Goal: Information Seeking & Learning: Check status

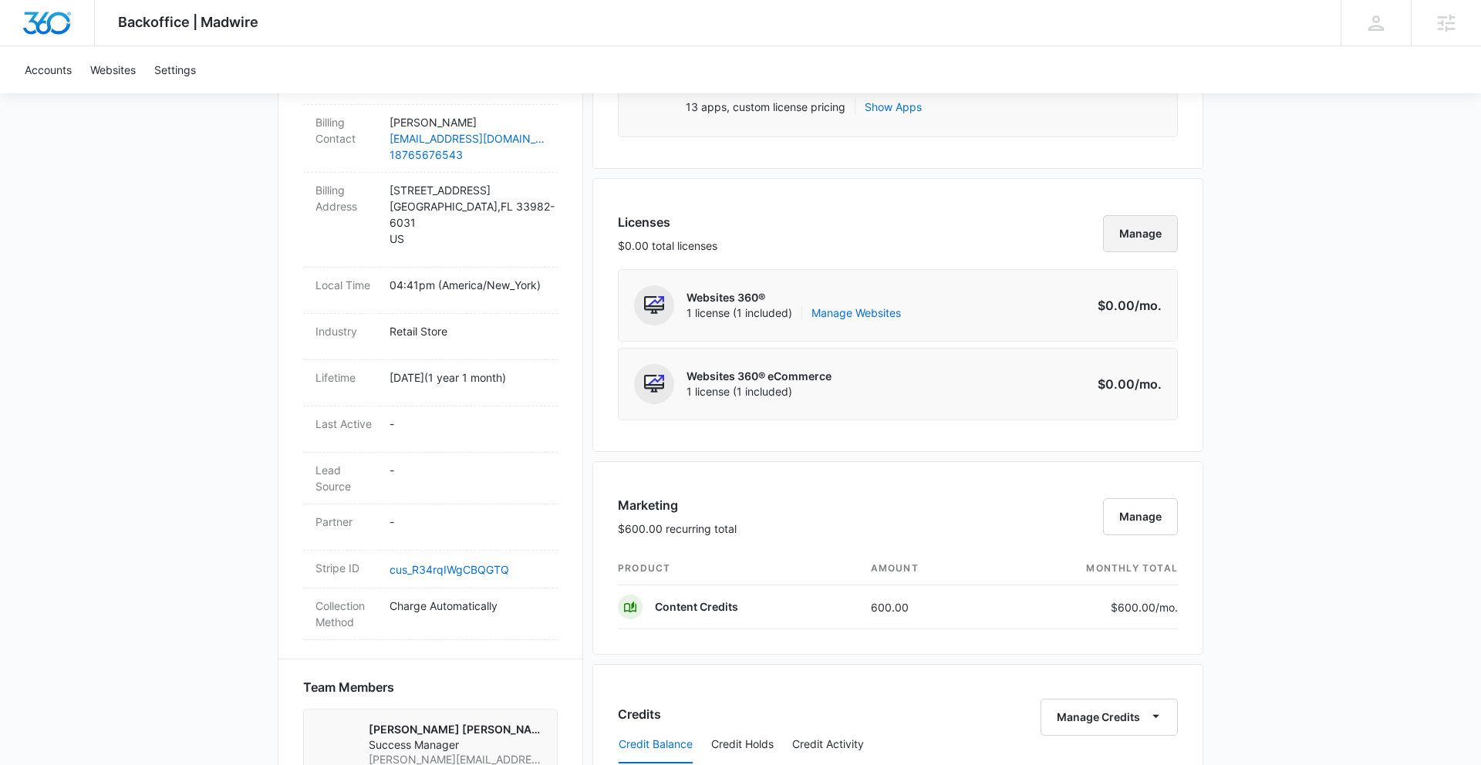
scroll to position [531, 0]
click at [1141, 511] on button "Manage" at bounding box center [1140, 513] width 75 height 37
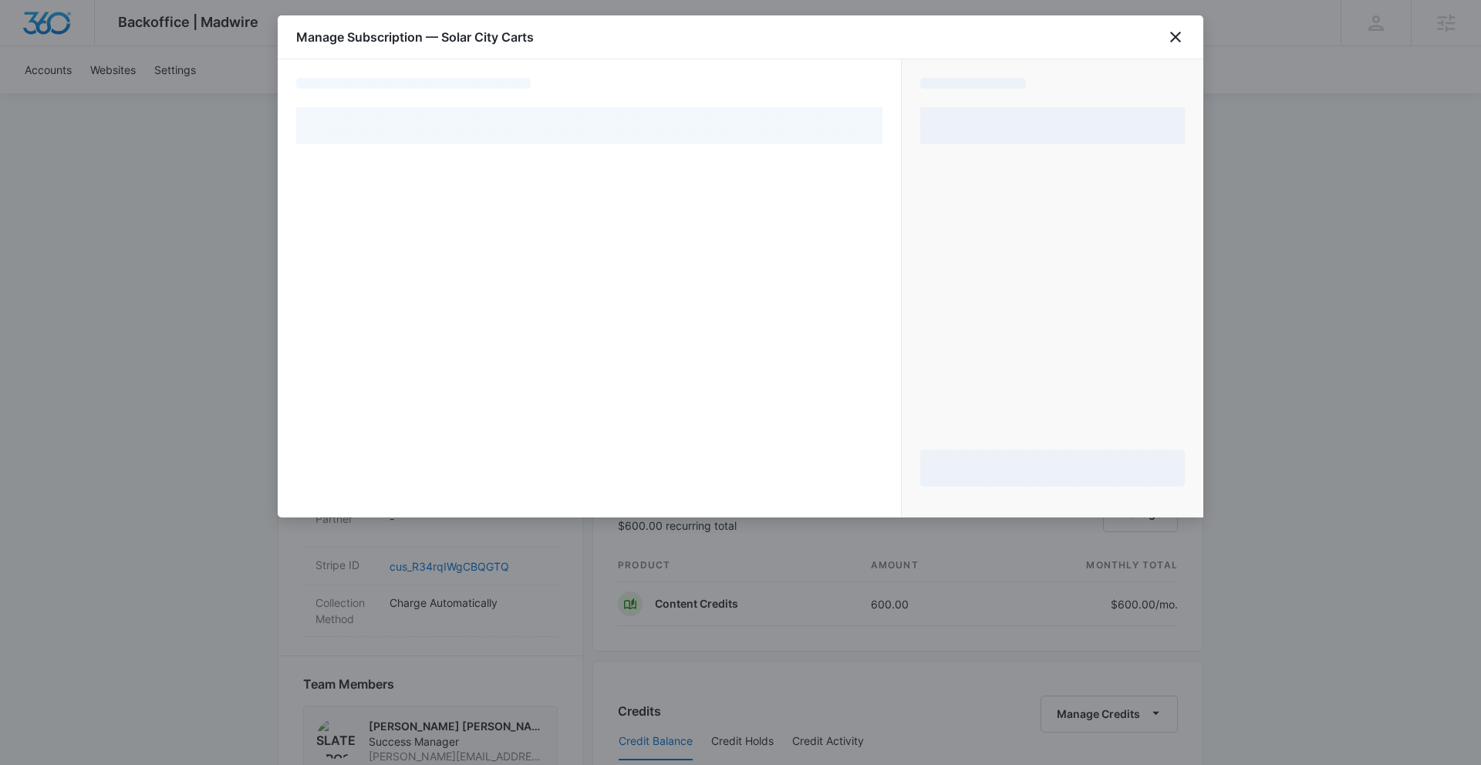
select select "pm_1QAyiVA4n8RTgNjUehqCHWcJ"
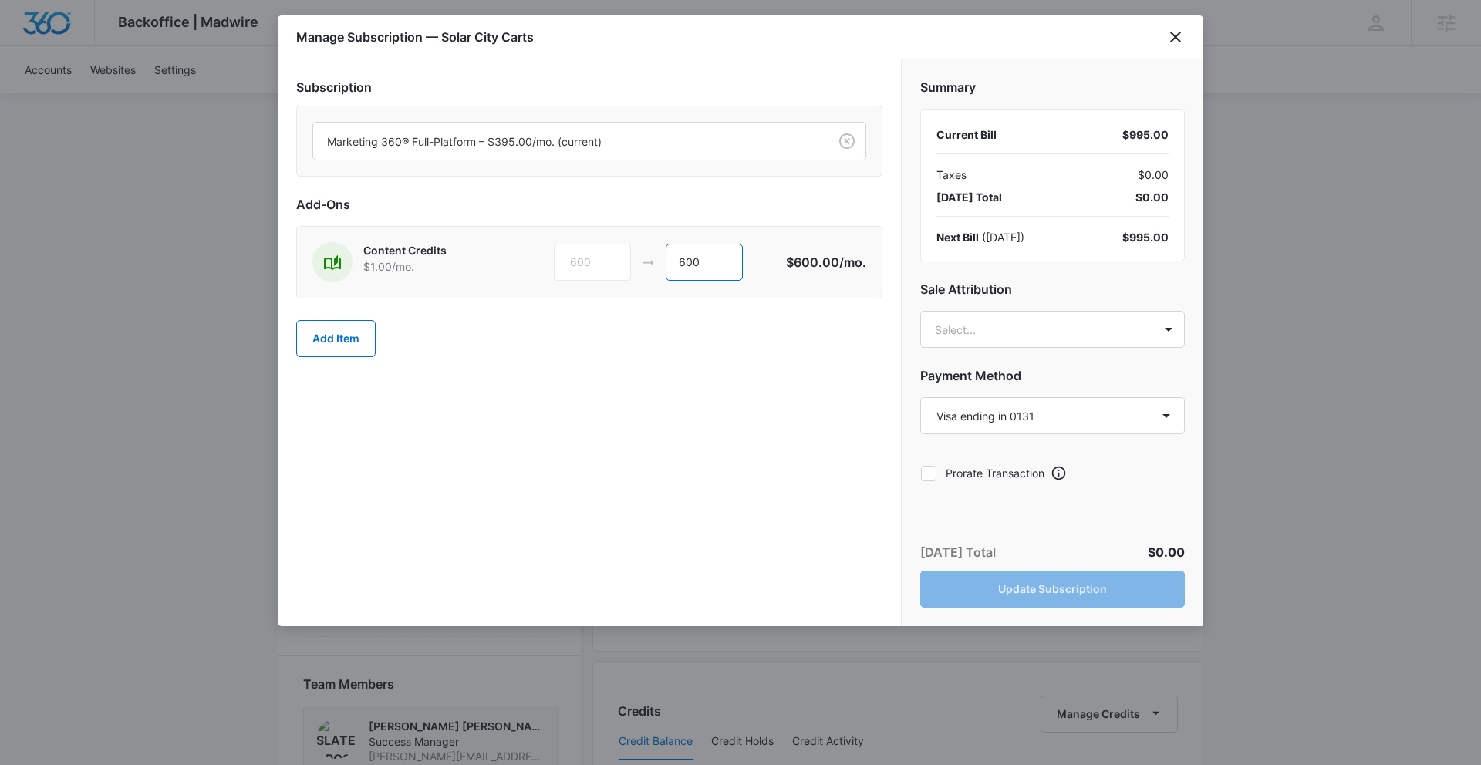
drag, startPoint x: 718, startPoint y: 256, endPoint x: 586, endPoint y: 256, distance: 131.9
click at [589, 256] on div "600 600" at bounding box center [670, 262] width 232 height 37
type input "0"
click at [1094, 339] on body "Backoffice | Madwire Apps Settings SD Slater Drost slater.drost@madwire.com My …" at bounding box center [740, 548] width 1481 height 2158
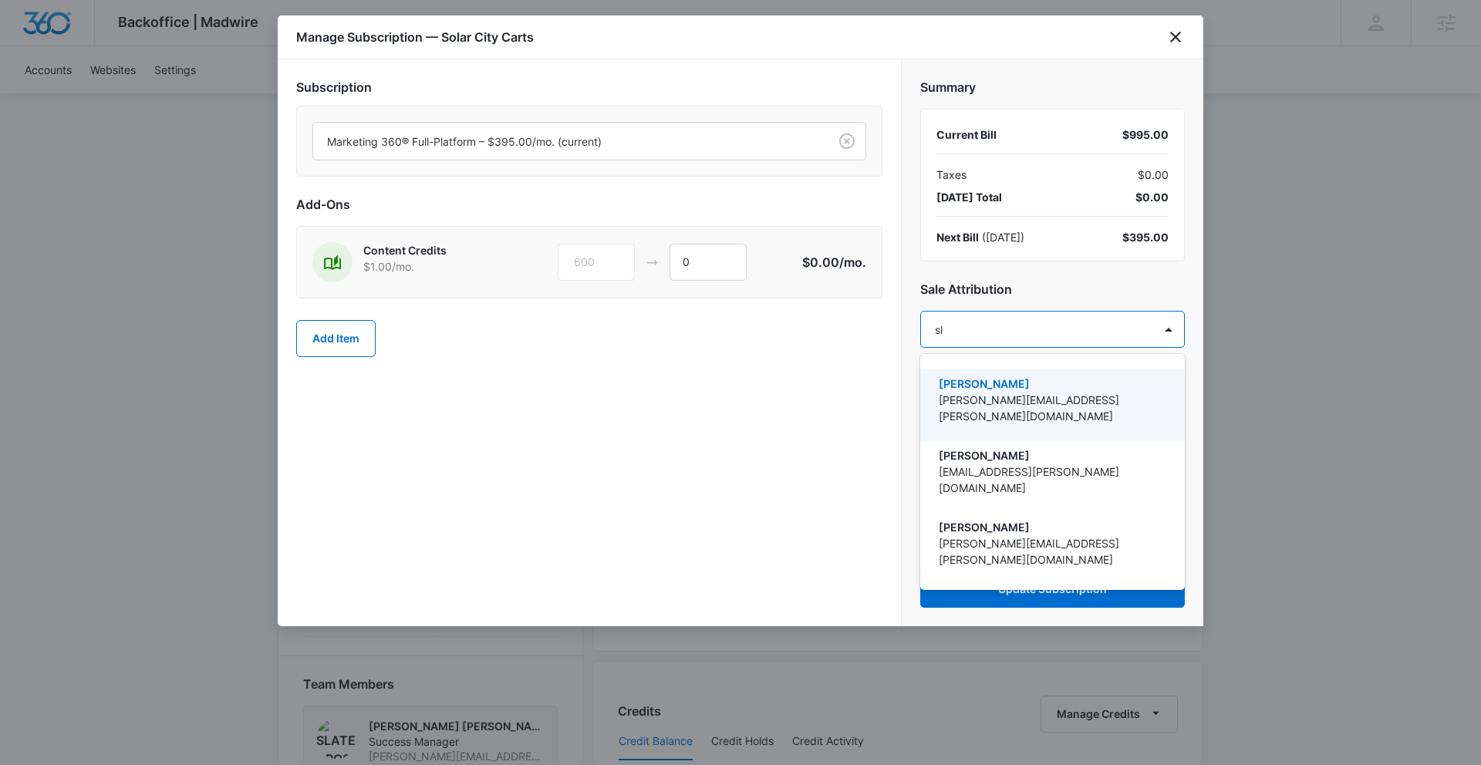
type input "sla"
click at [1021, 384] on p "[PERSON_NAME] [PERSON_NAME]" at bounding box center [1051, 384] width 224 height 16
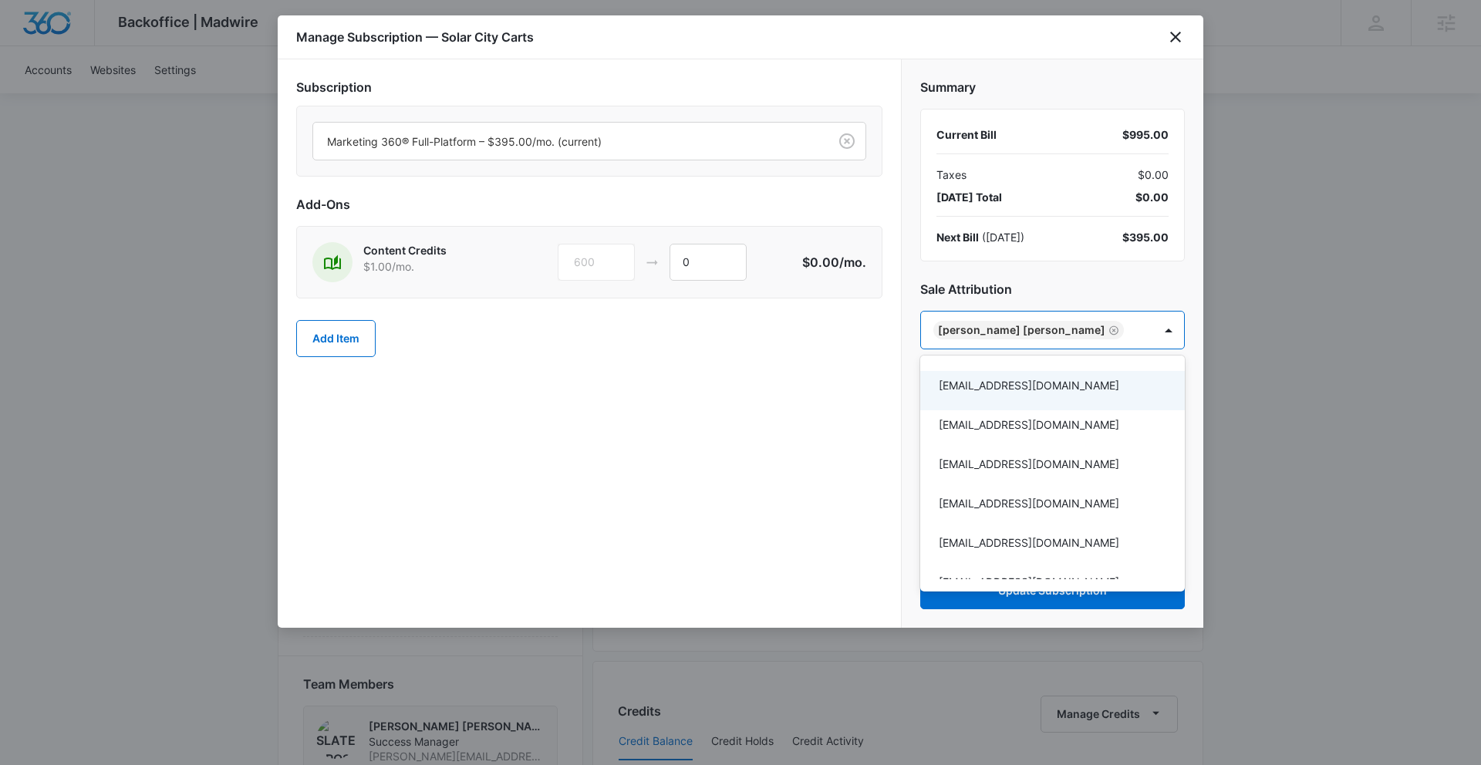
click at [806, 446] on div at bounding box center [740, 382] width 1481 height 765
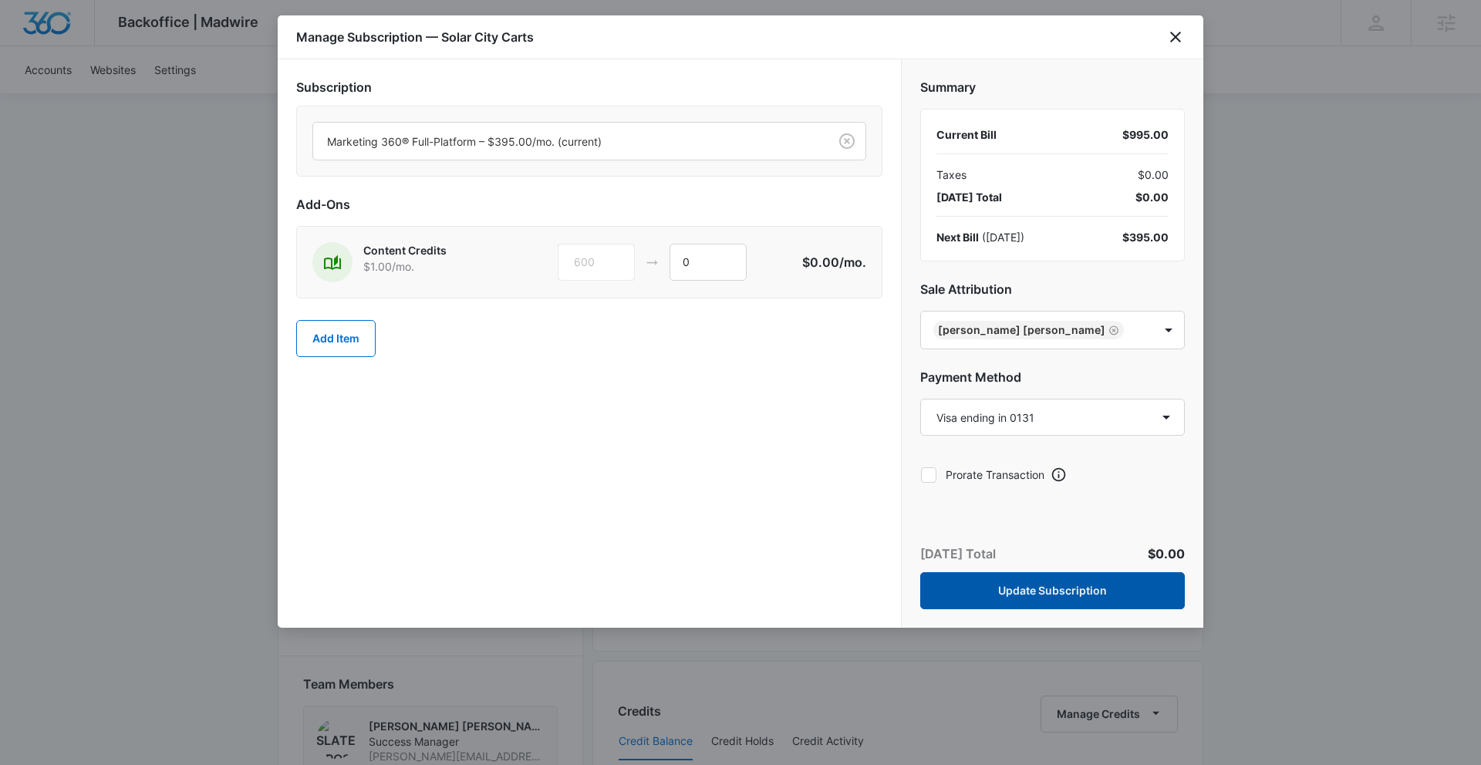
click at [1080, 592] on button "Update Subscription" at bounding box center [1052, 590] width 265 height 37
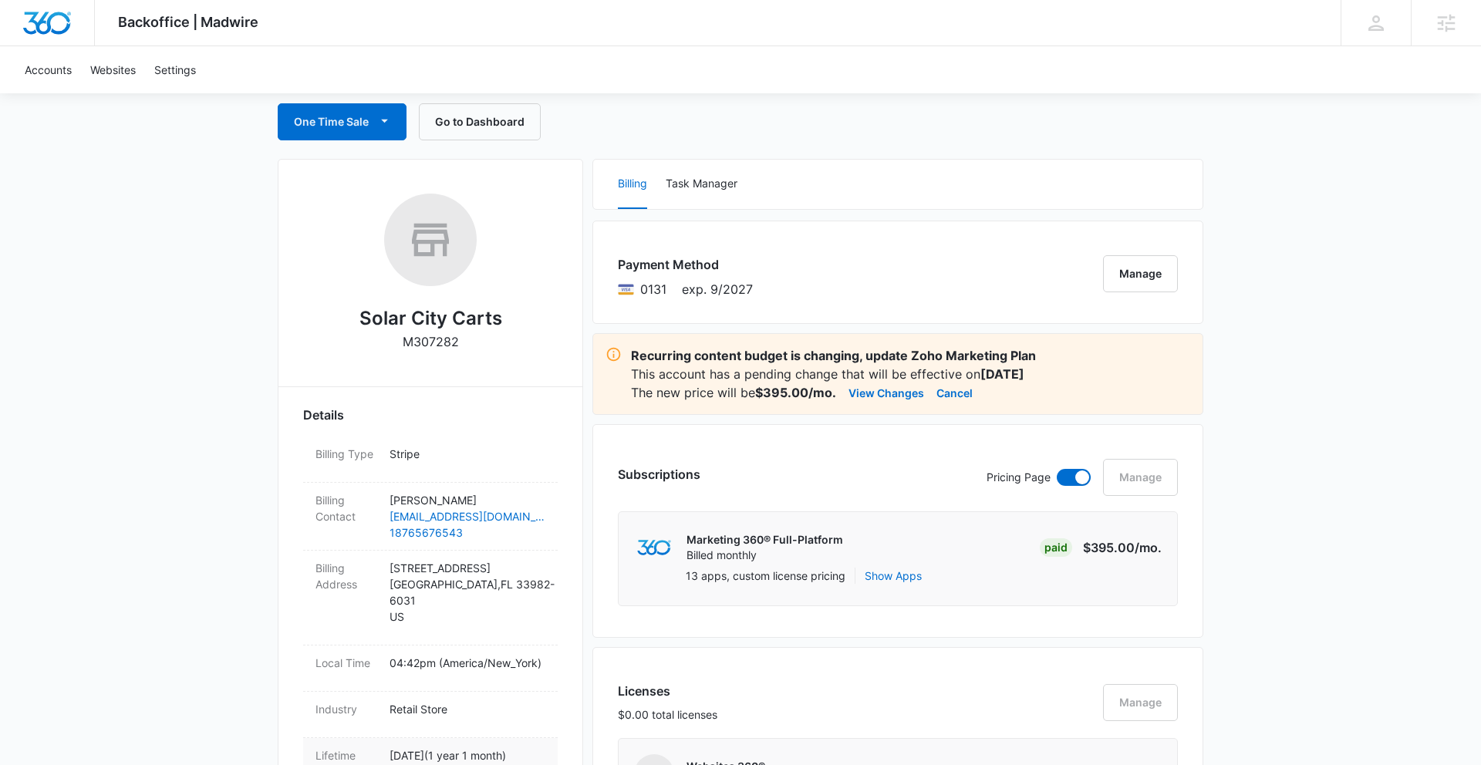
scroll to position [146, 0]
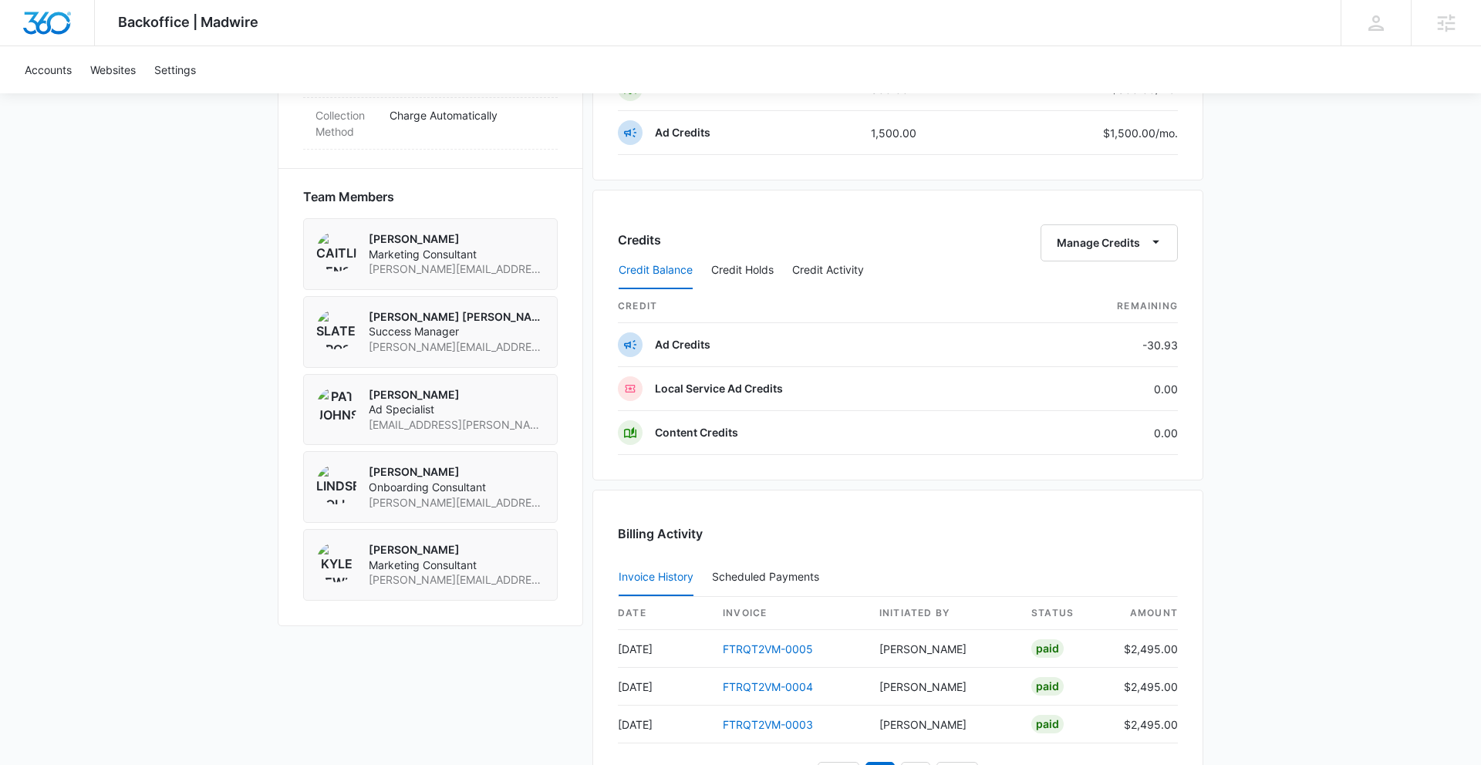
scroll to position [1109, 0]
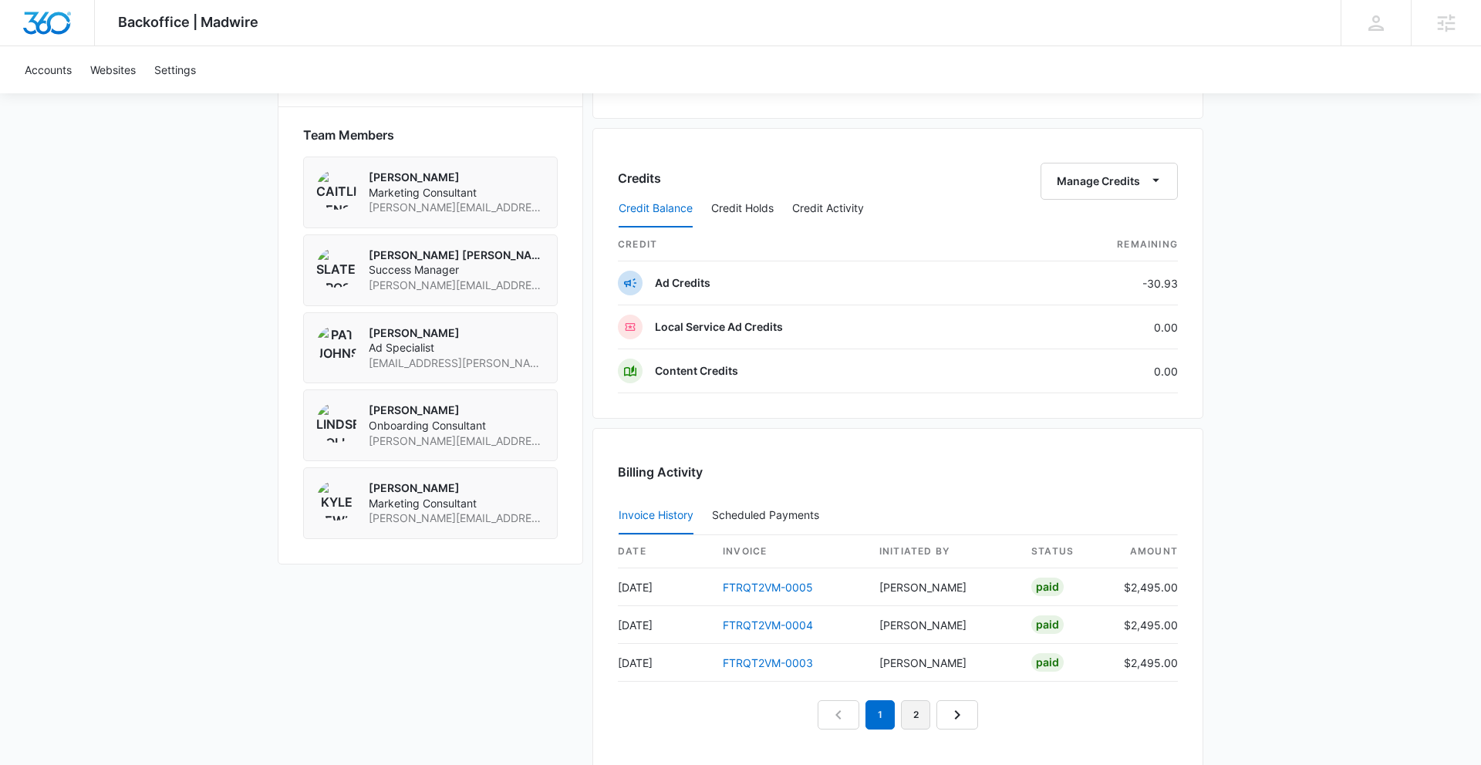
click at [916, 715] on link "2" at bounding box center [915, 714] width 29 height 29
click at [876, 676] on link "1" at bounding box center [880, 677] width 29 height 29
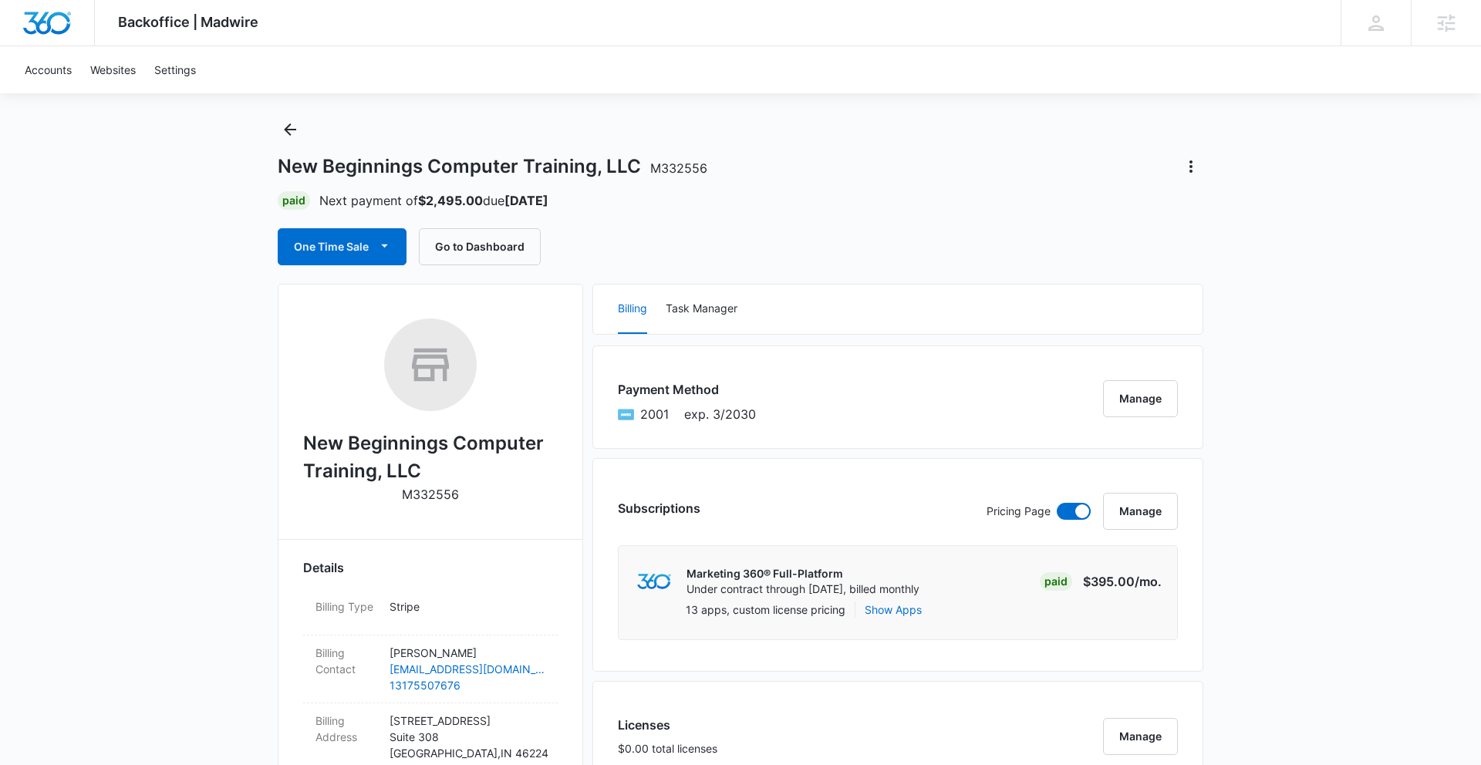
scroll to position [0, 0]
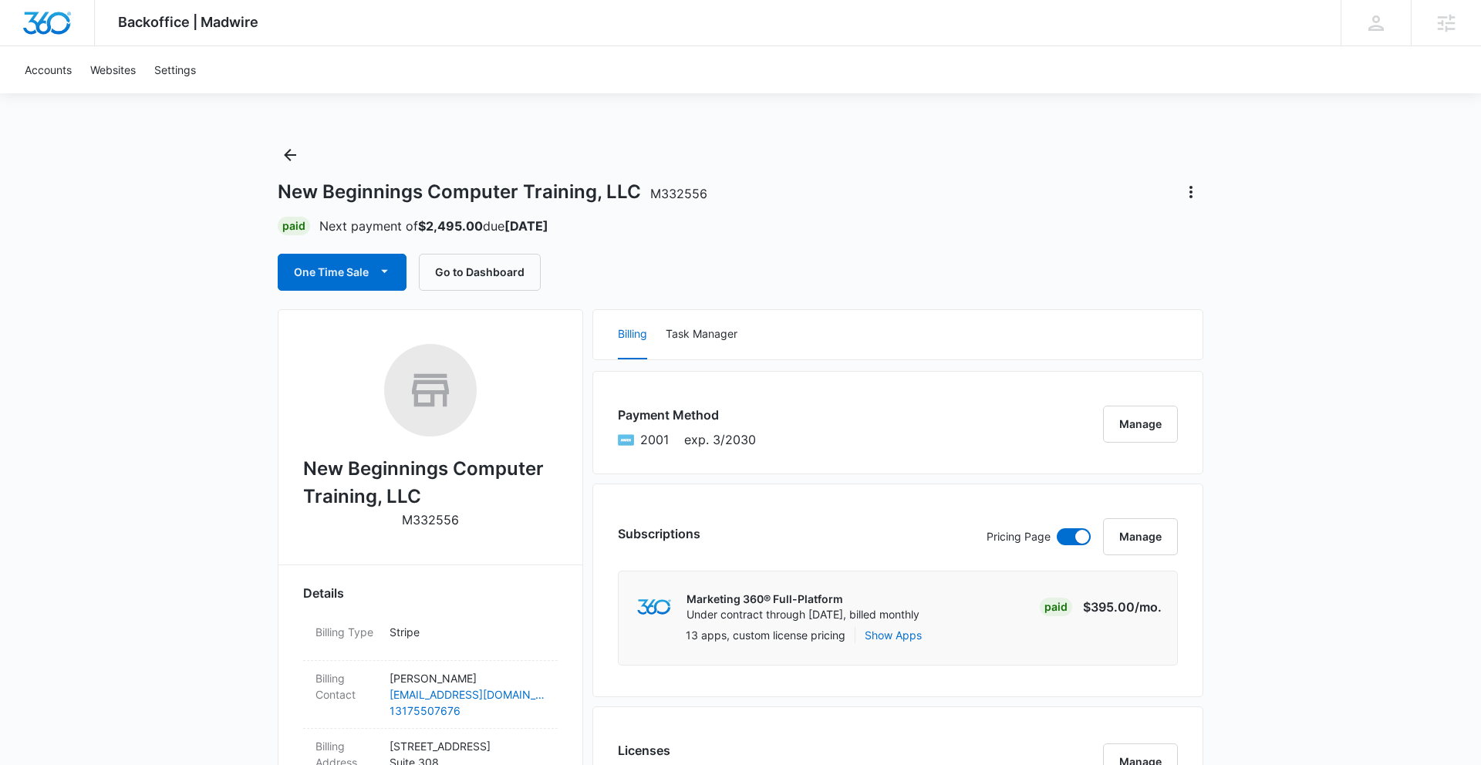
click at [596, 289] on div "One Time Sale Go to Dashboard" at bounding box center [741, 272] width 926 height 37
click at [492, 274] on button "Go to Dashboard" at bounding box center [480, 272] width 122 height 37
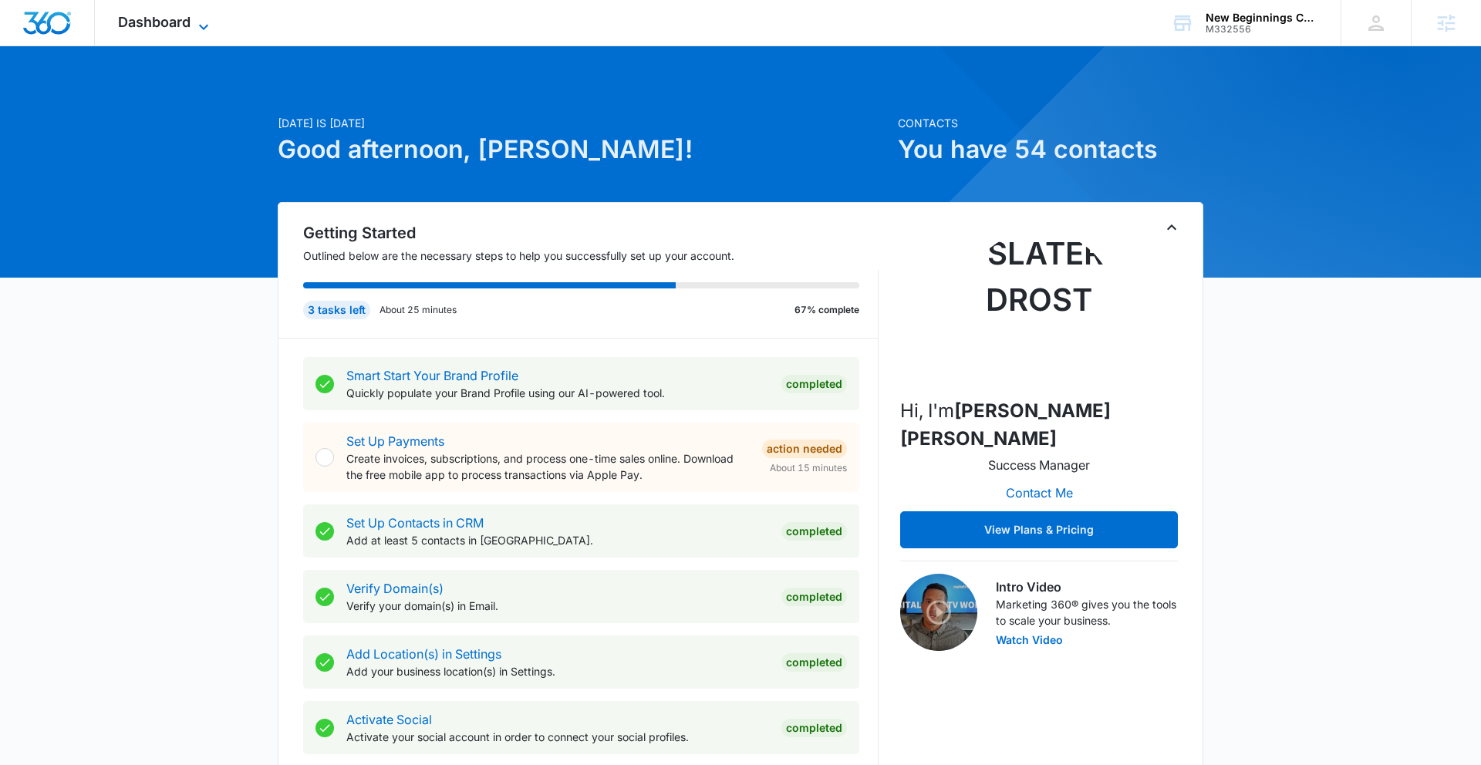
click at [177, 24] on span "Dashboard" at bounding box center [154, 22] width 73 height 16
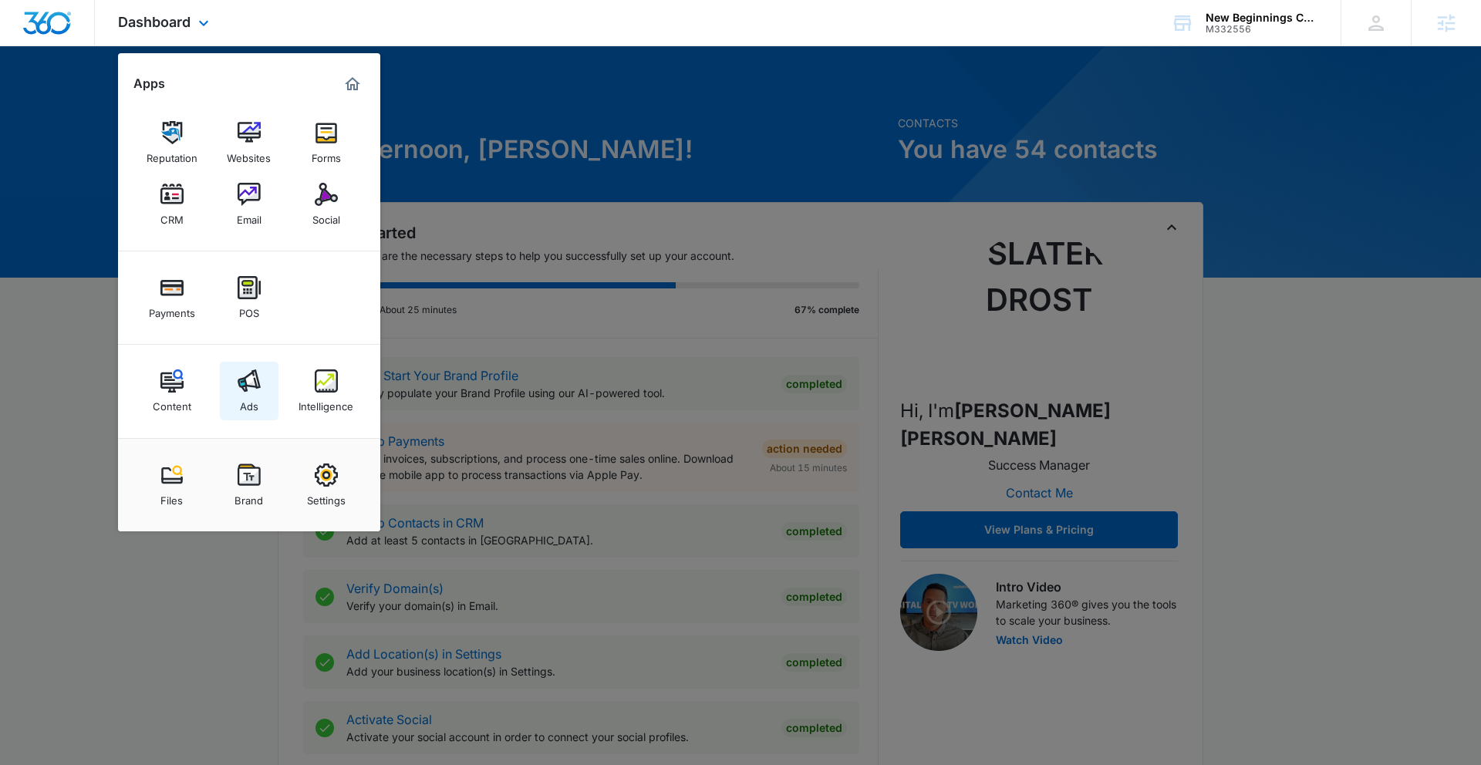
click at [258, 391] on img at bounding box center [249, 381] width 23 height 23
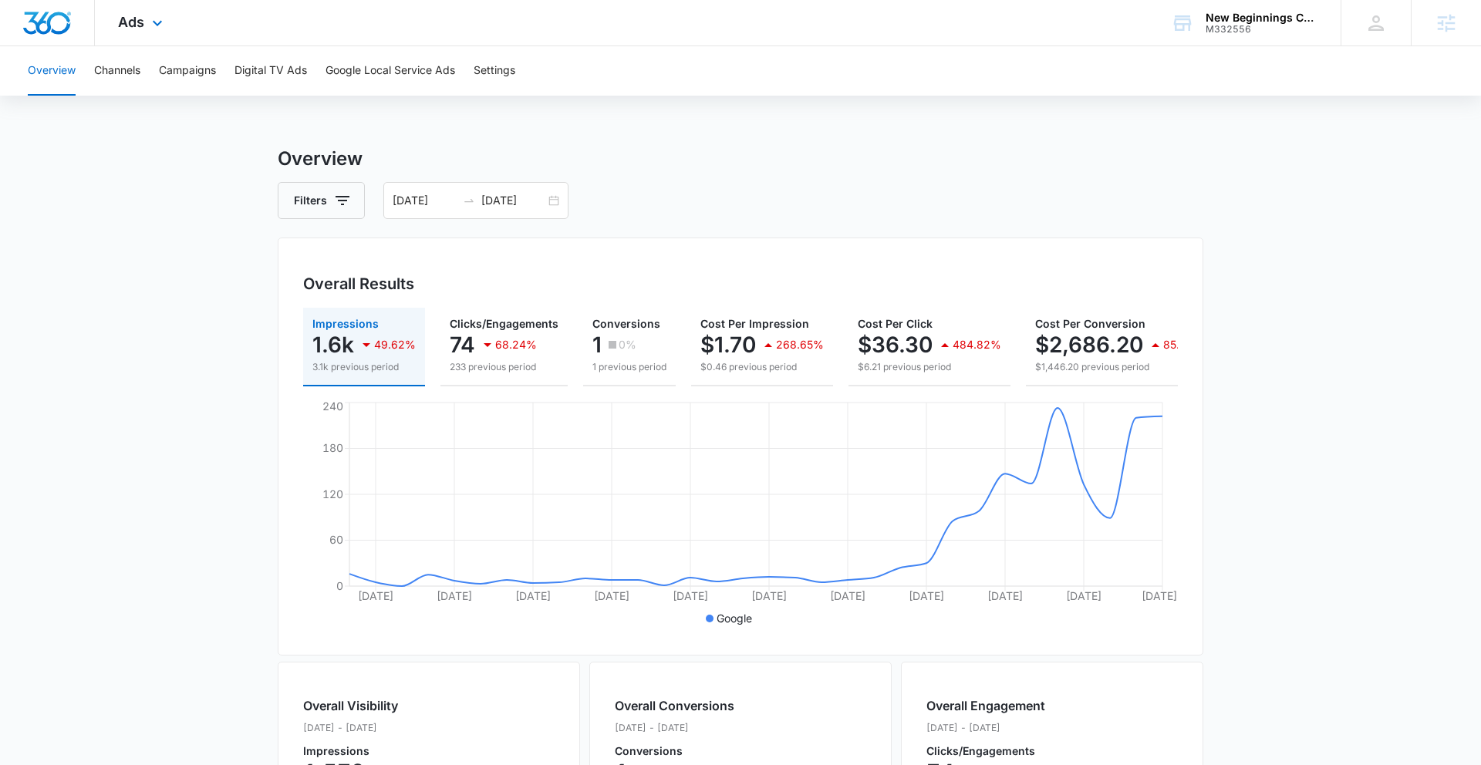
click at [147, 22] on div "Ads Apps Reputation Websites Forms CRM Email Social Payments POS Content Ads In…" at bounding box center [142, 23] width 95 height 46
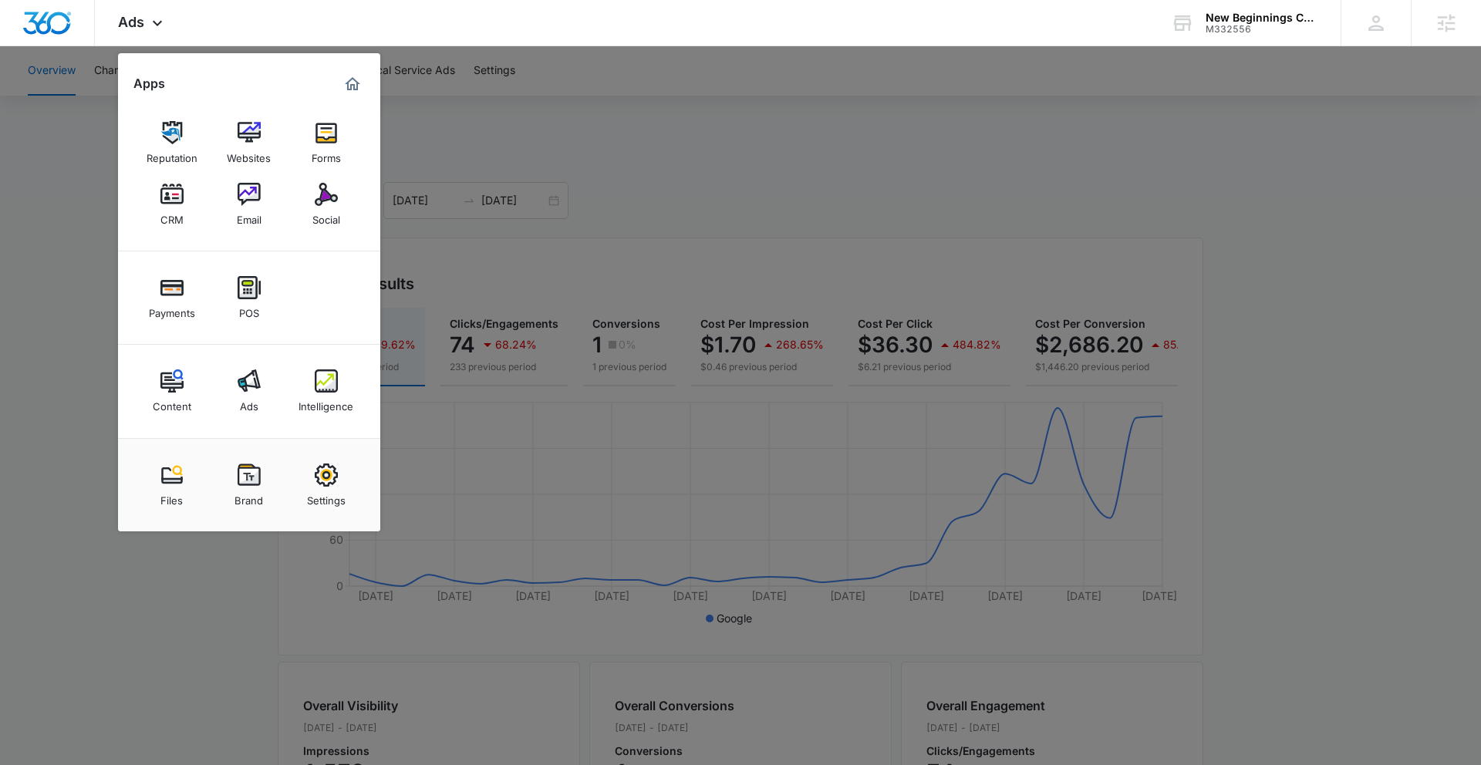
click at [77, 237] on div at bounding box center [740, 382] width 1481 height 765
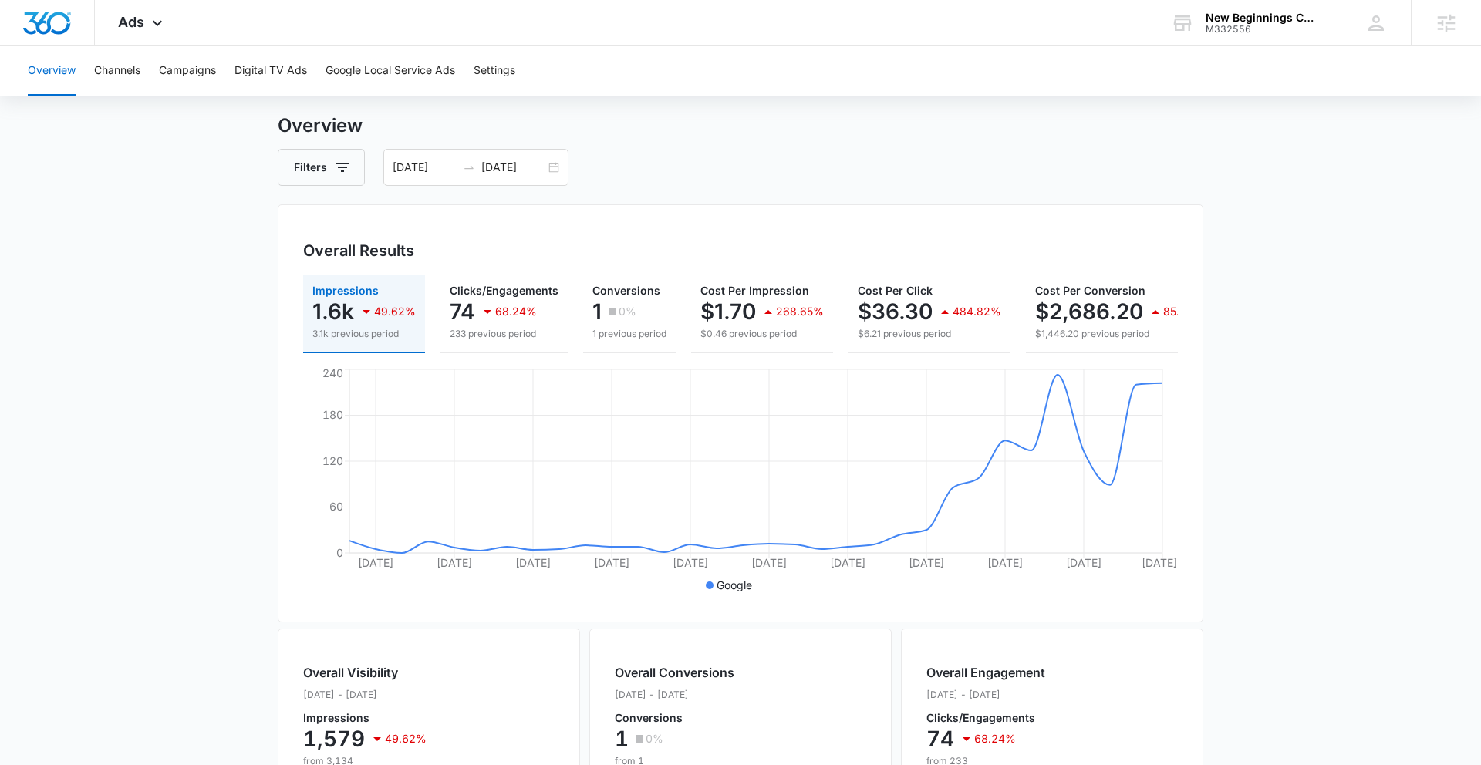
scroll to position [8, 0]
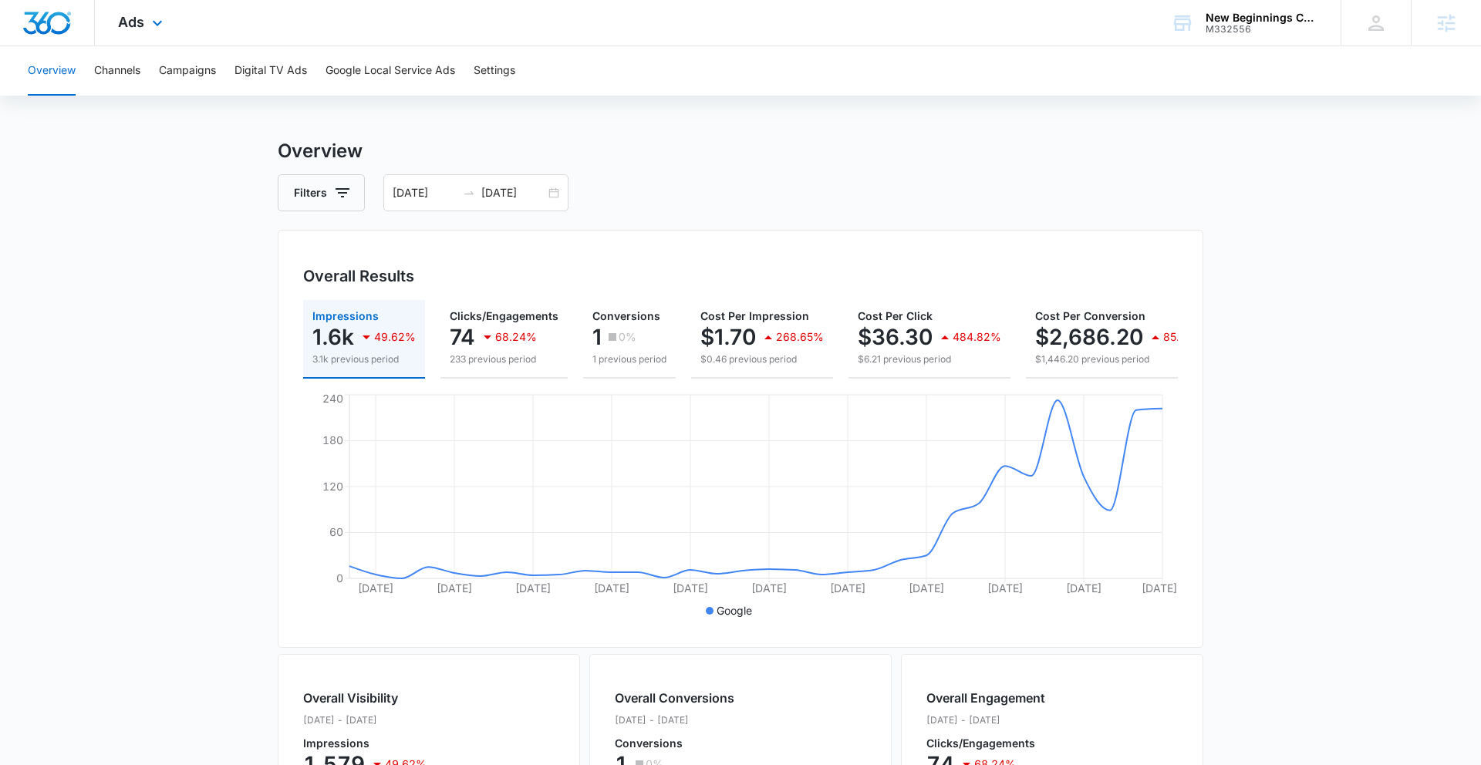
click at [144, 18] on div "Ads Apps Reputation Websites Forms CRM Email Social Payments POS Content Ads In…" at bounding box center [142, 23] width 95 height 46
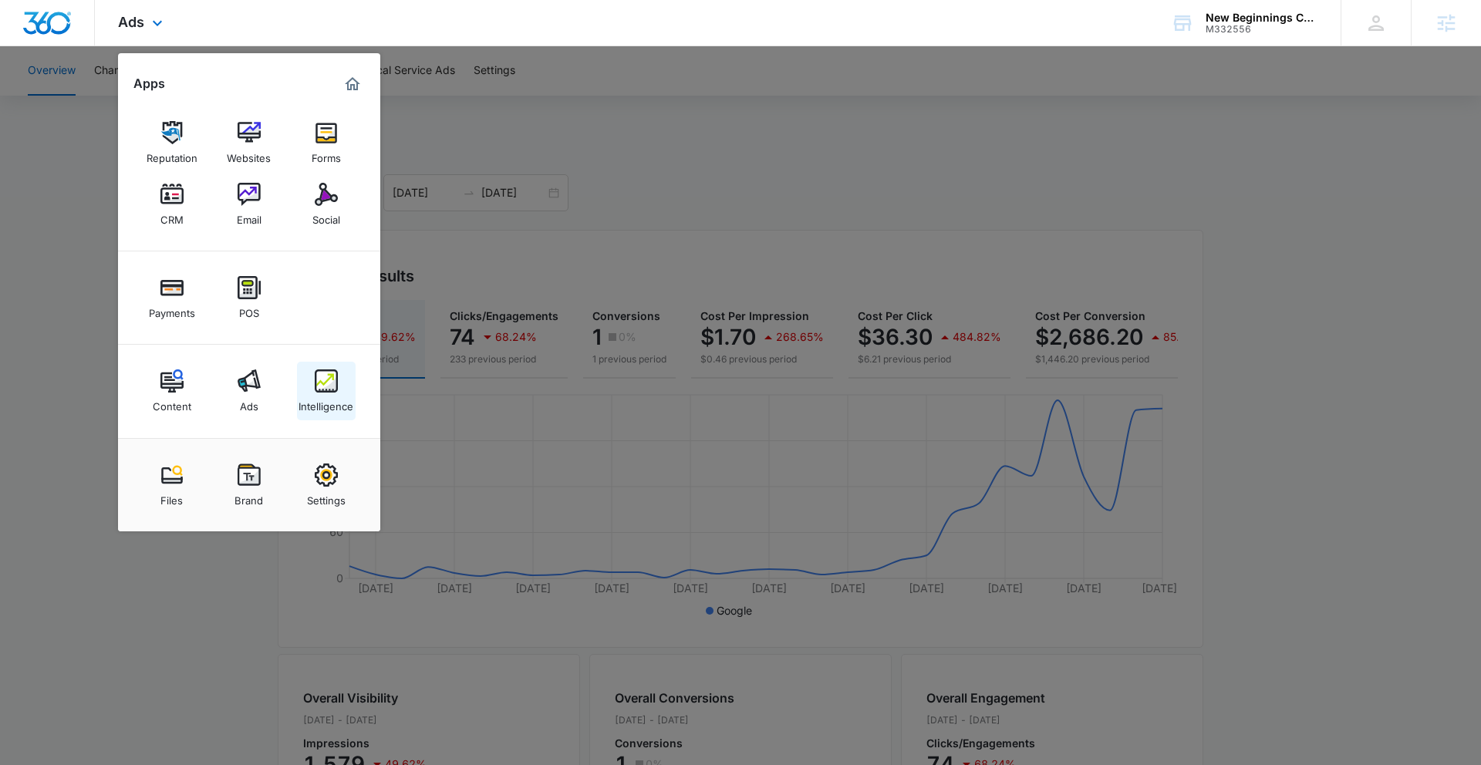
click at [319, 393] on div "Intelligence" at bounding box center [326, 403] width 55 height 20
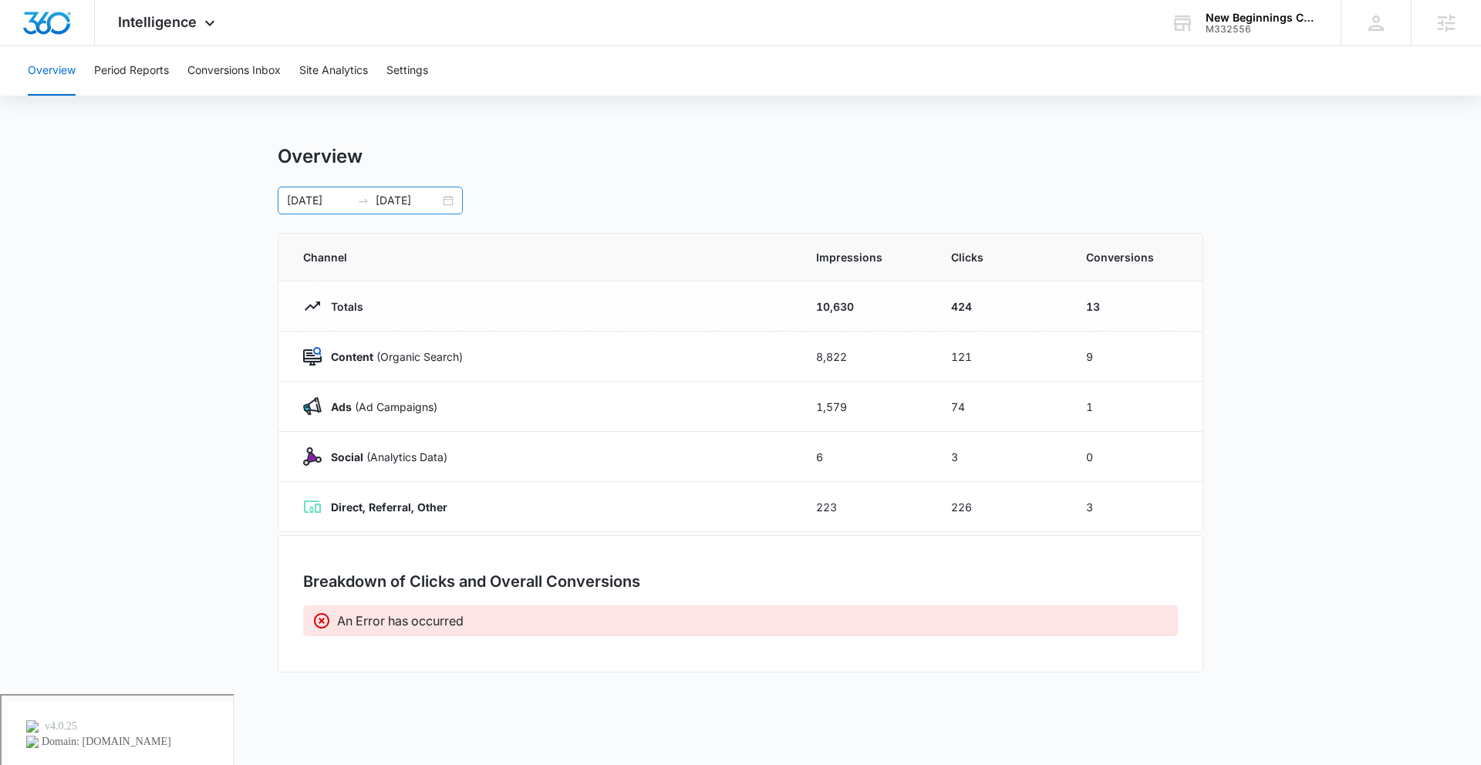
click at [449, 203] on div "[DATE] [DATE]" at bounding box center [370, 201] width 185 height 28
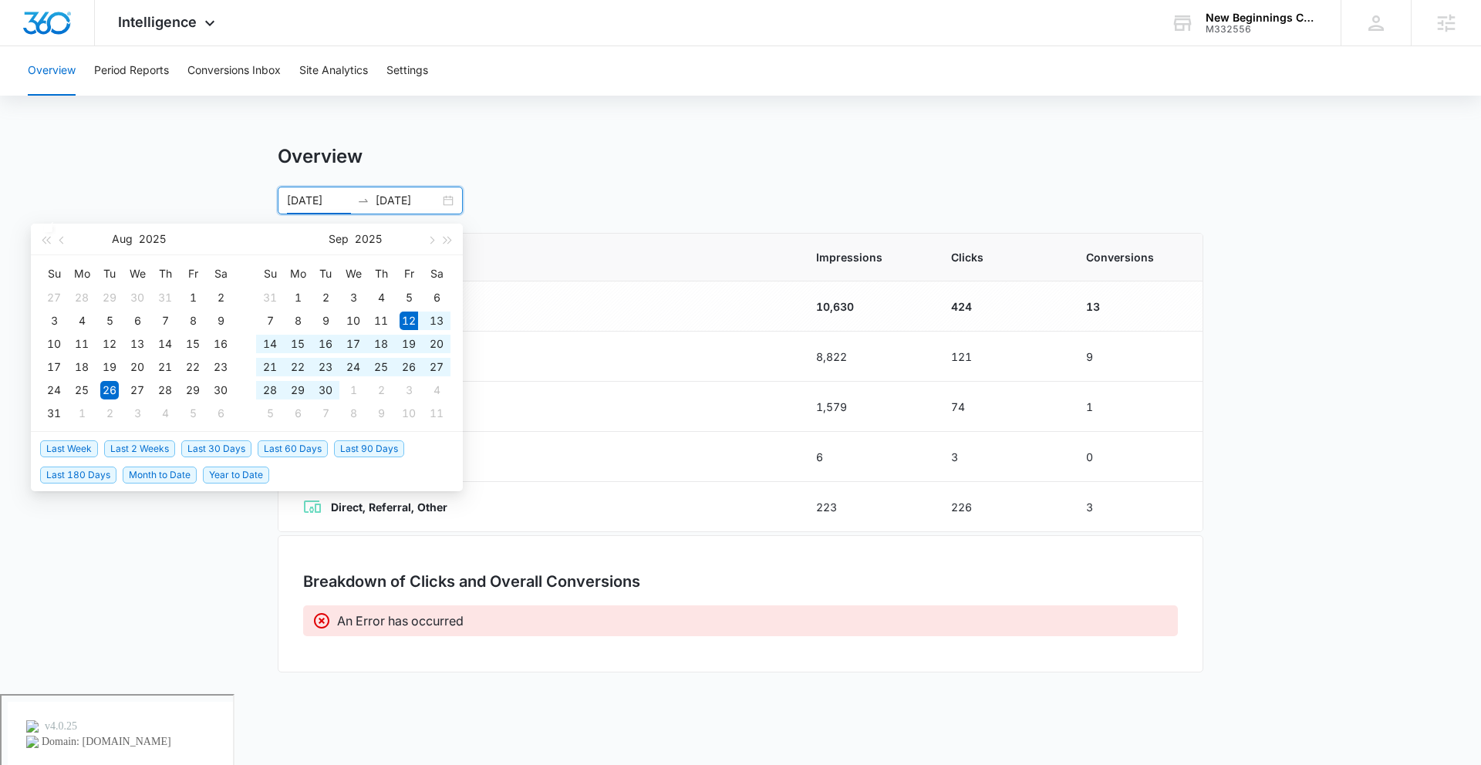
click at [216, 448] on span "Last 30 Days" at bounding box center [216, 448] width 70 height 17
type input "[DATE]"
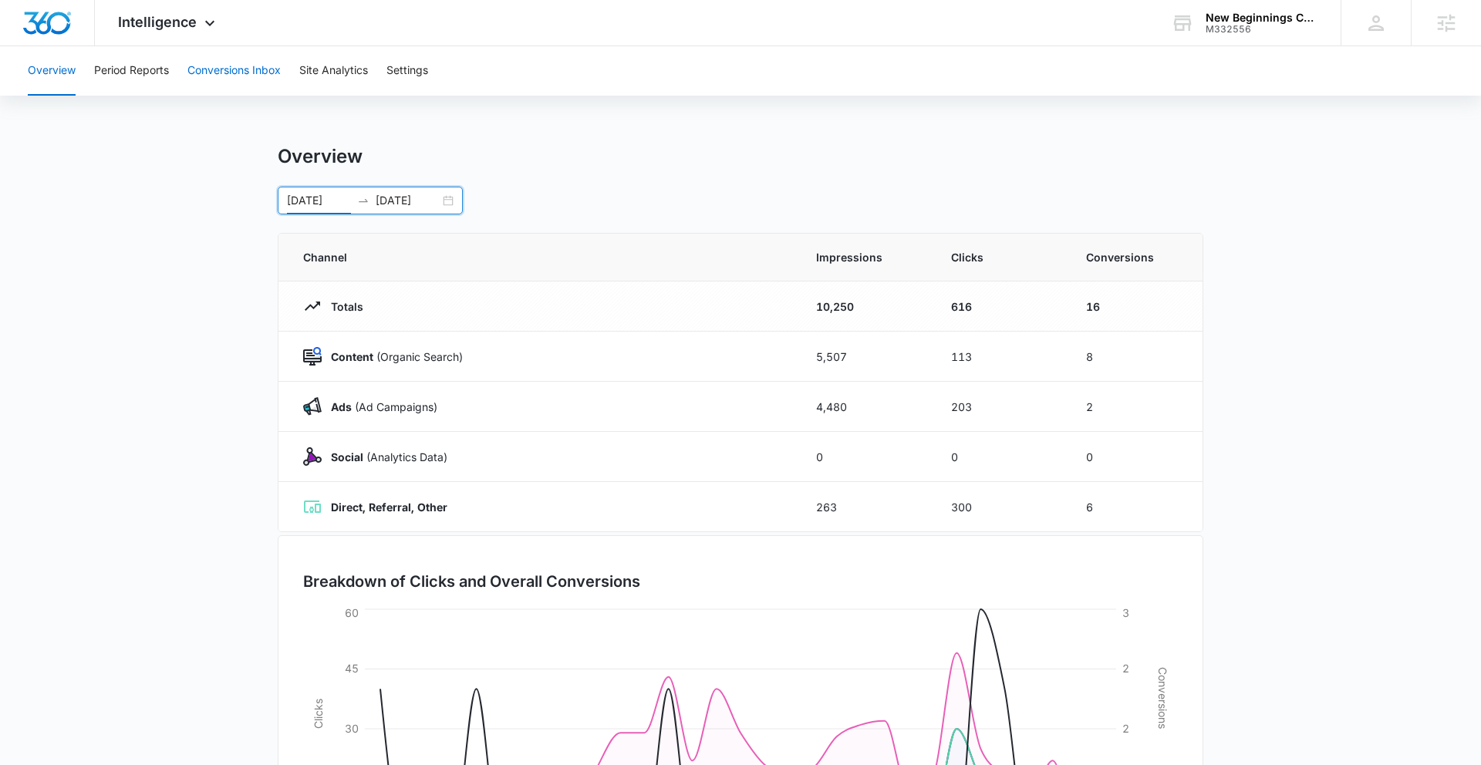
click at [238, 69] on button "Conversions Inbox" at bounding box center [233, 70] width 93 height 49
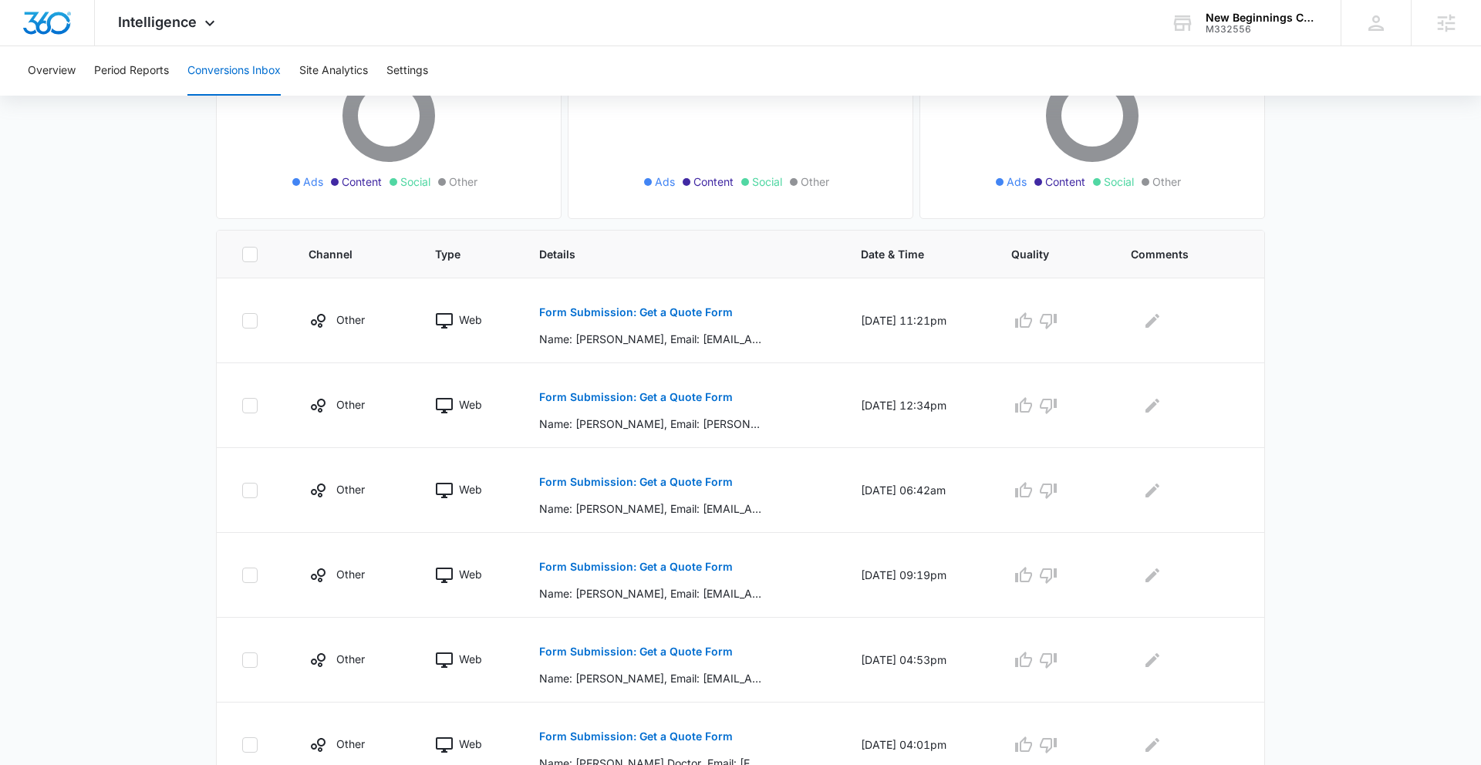
scroll to position [208, 0]
click at [612, 322] on button "Form Submission: Get a Quote Form" at bounding box center [636, 311] width 194 height 37
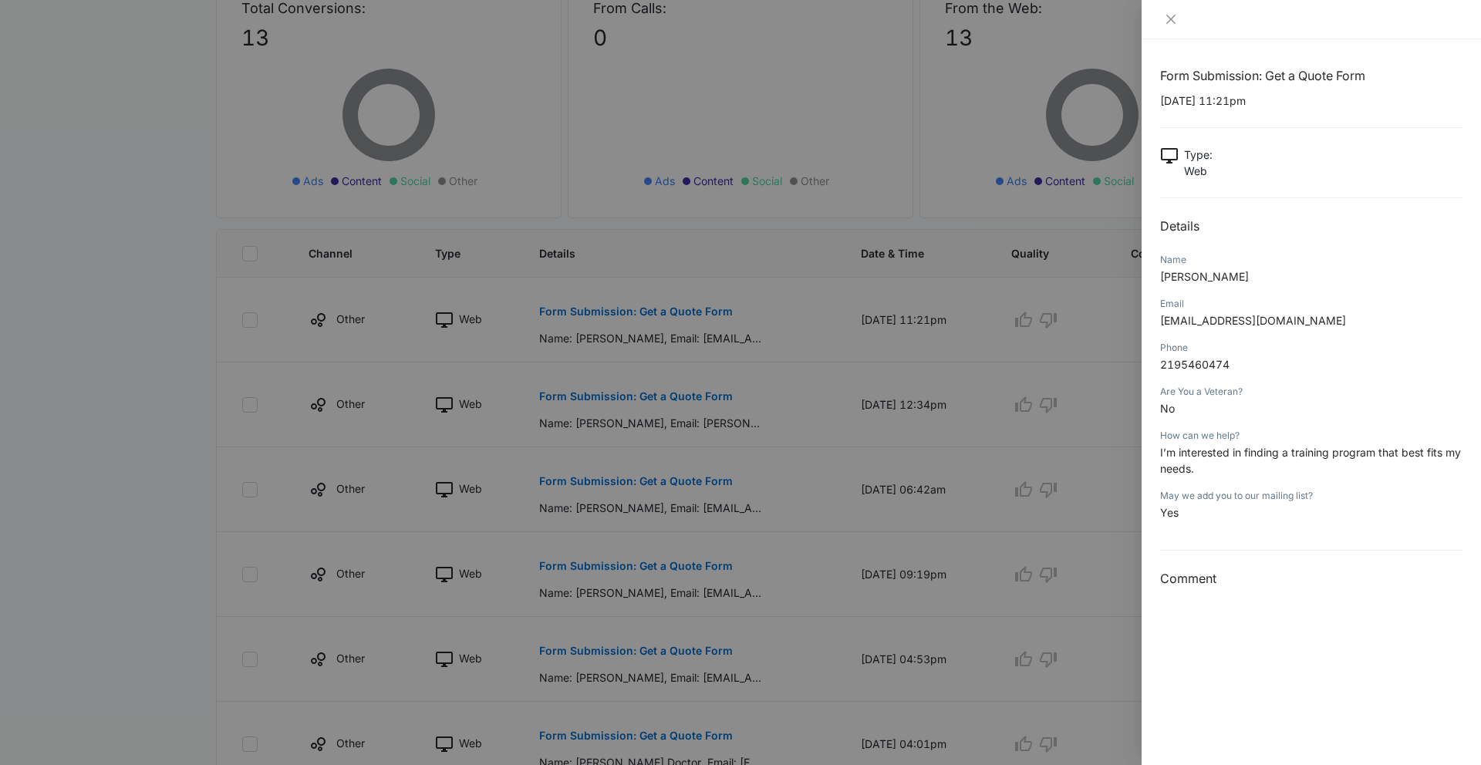
click at [750, 471] on div at bounding box center [740, 382] width 1481 height 765
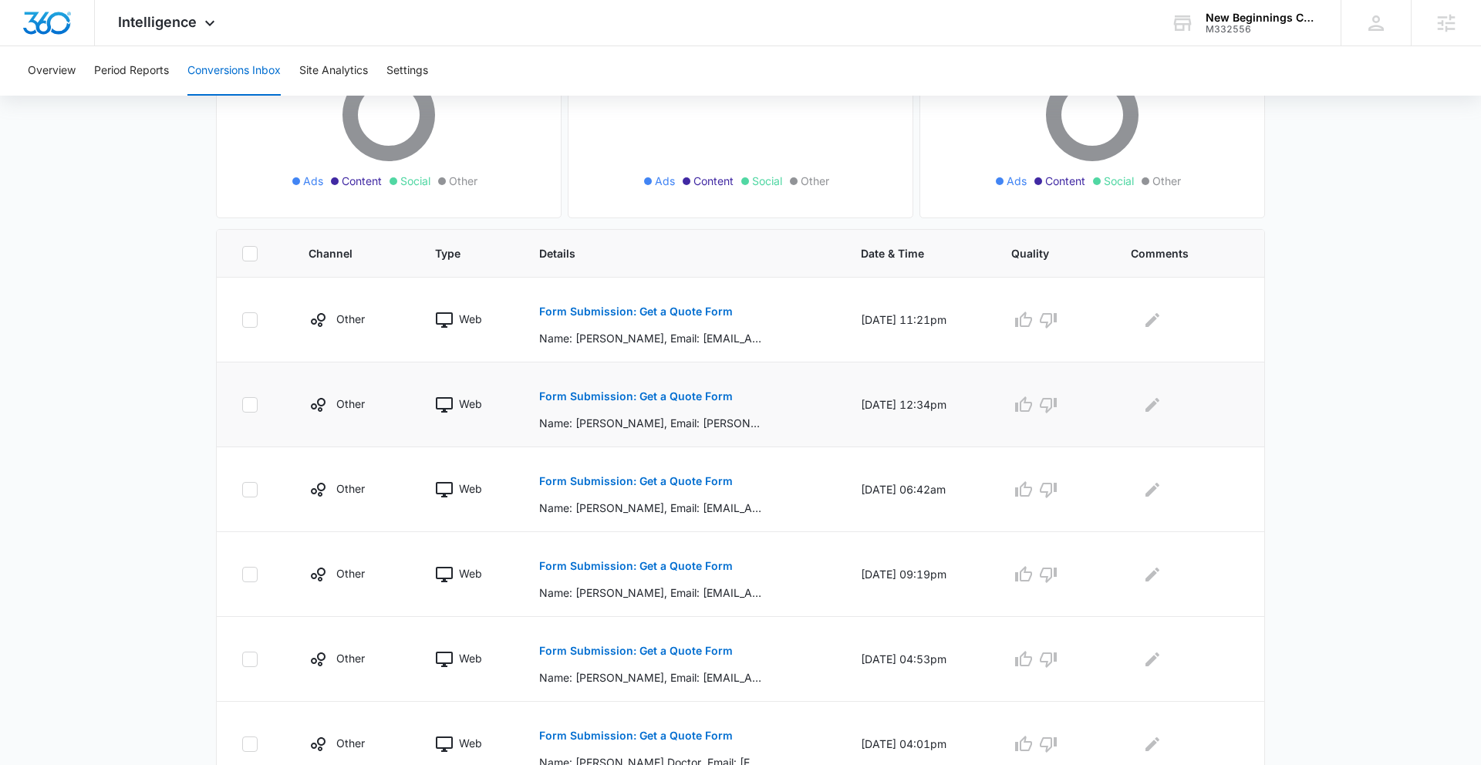
click at [676, 397] on p "Form Submission: Get a Quote Form" at bounding box center [636, 396] width 194 height 11
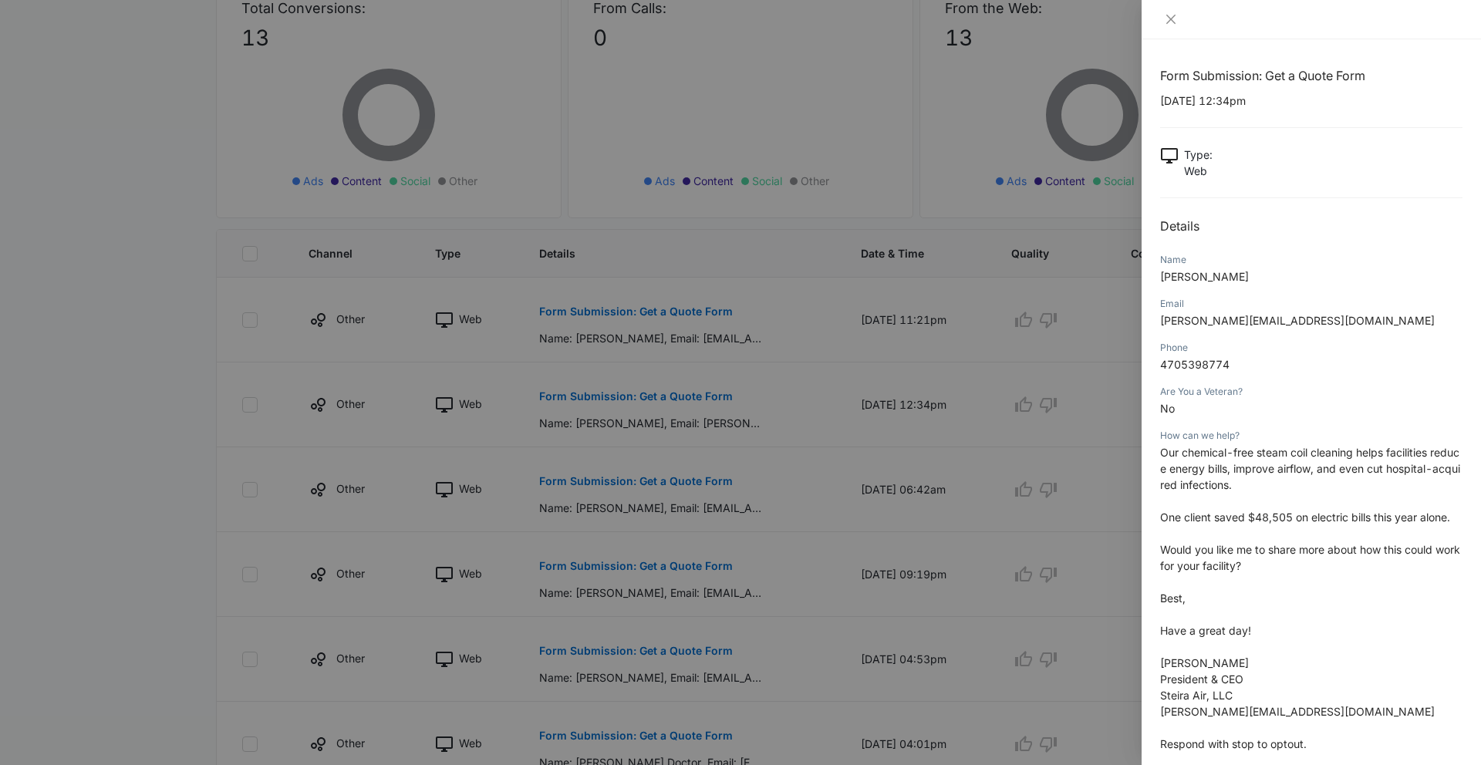
click at [258, 403] on div at bounding box center [740, 382] width 1481 height 765
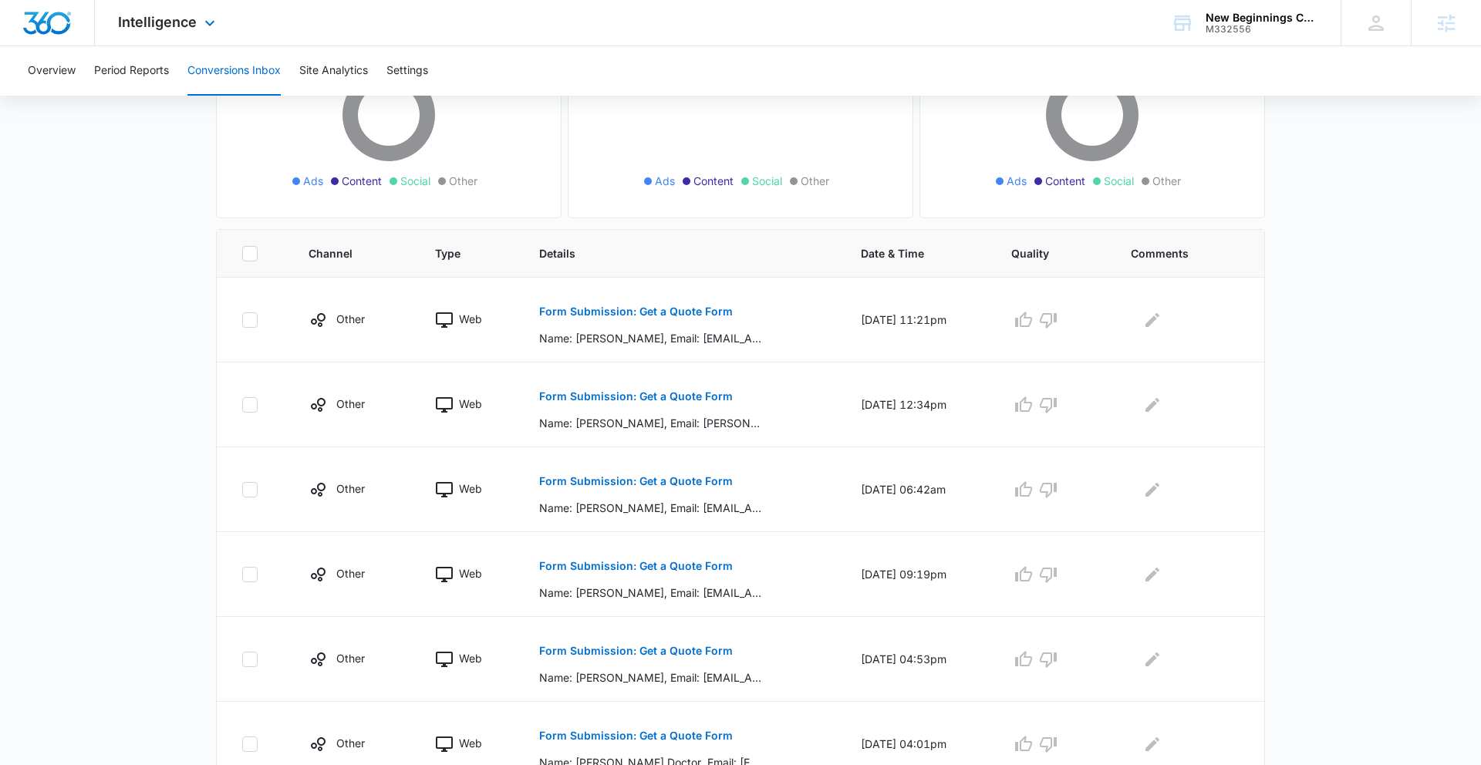
click at [197, 24] on div "Intelligence Apps Reputation Websites Forms CRM Email Social Payments POS Conte…" at bounding box center [168, 23] width 147 height 46
